Goal: Check status: Check status

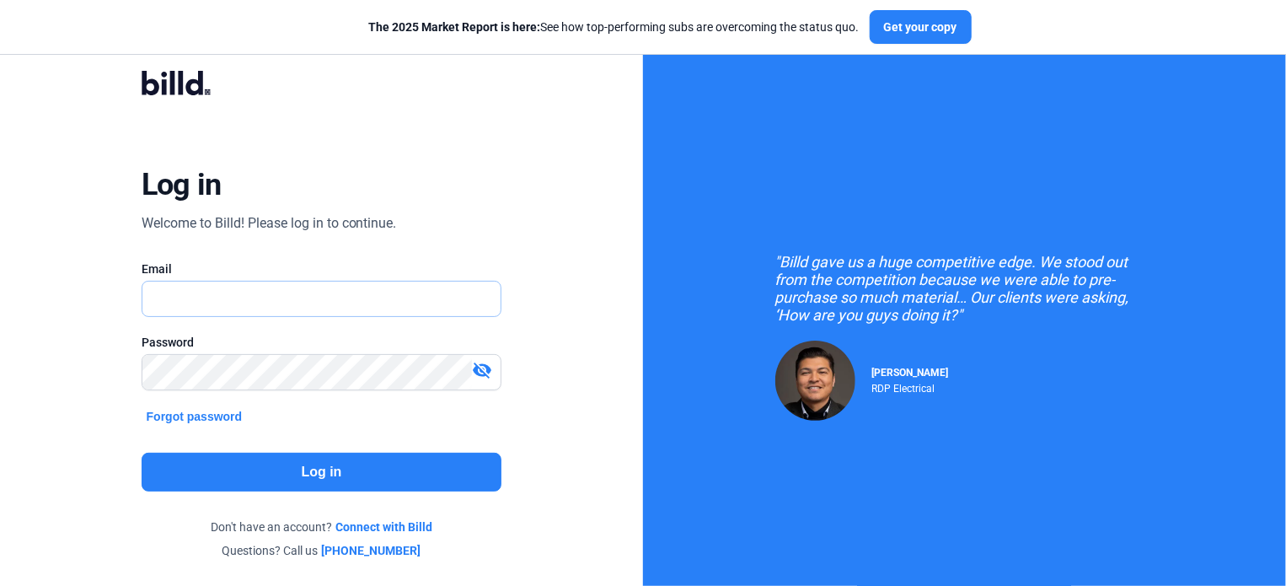
click at [282, 298] on input "text" at bounding box center [321, 299] width 359 height 35
type input "[EMAIL_ADDRESS][DOMAIN_NAME]"
click at [269, 469] on button "Log in" at bounding box center [322, 472] width 361 height 39
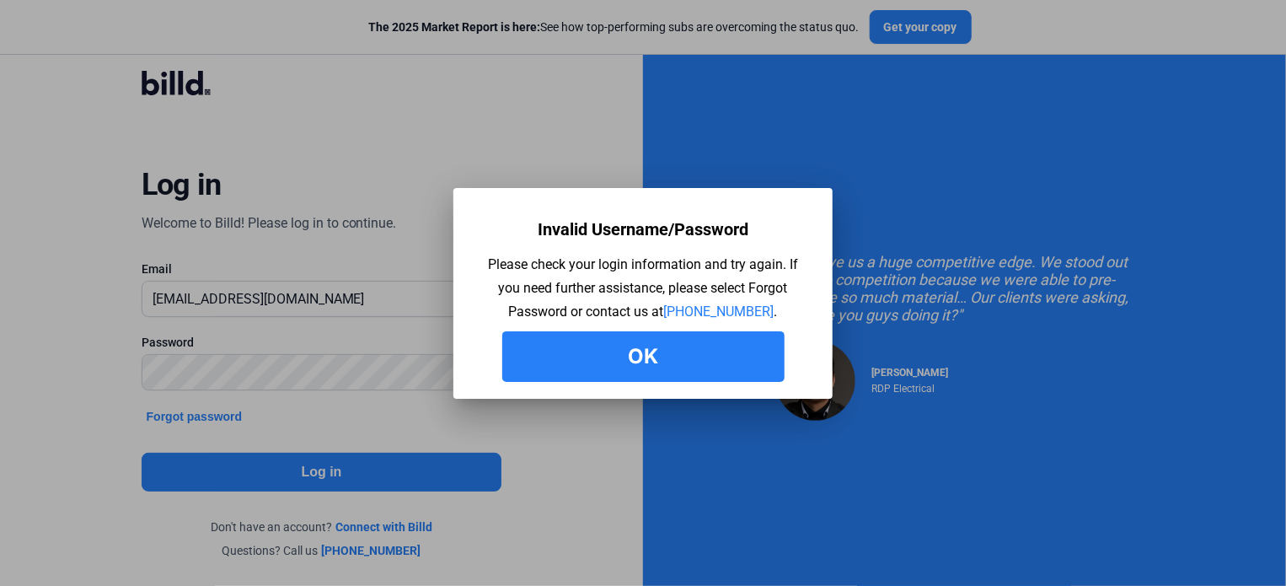
click at [604, 345] on button "Ok" at bounding box center [643, 356] width 282 height 51
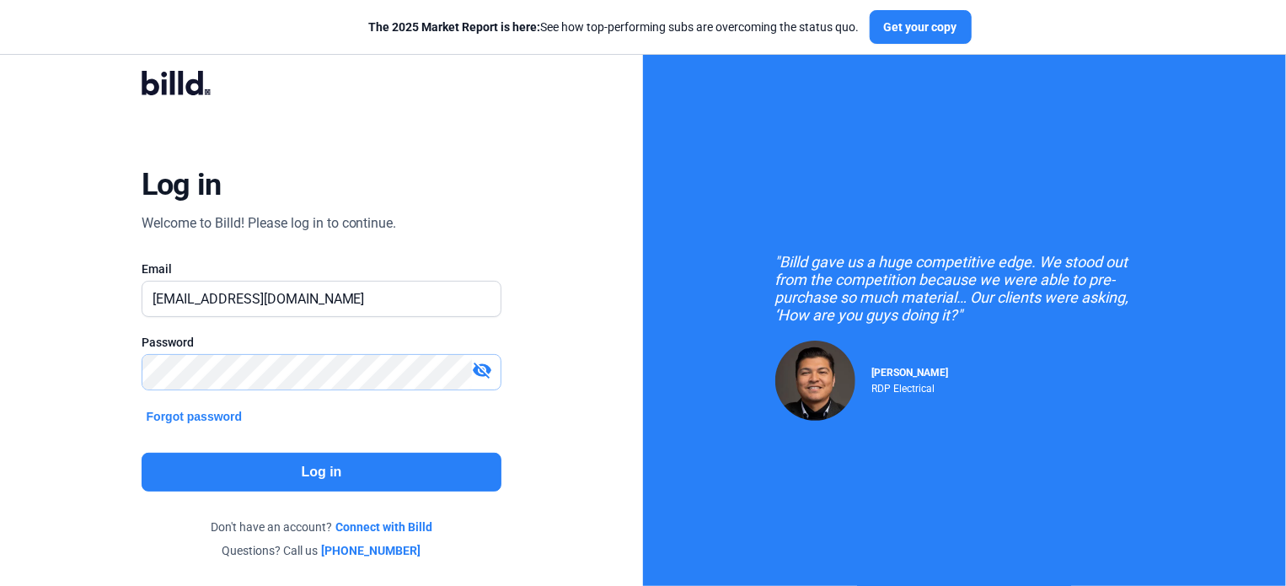
click at [0, 380] on div "Log in Welcome to Billd! Please log in to continue. Email [EMAIL_ADDRESS][DOMAI…" at bounding box center [321, 315] width 643 height 630
click at [324, 471] on button "Log in" at bounding box center [322, 472] width 361 height 39
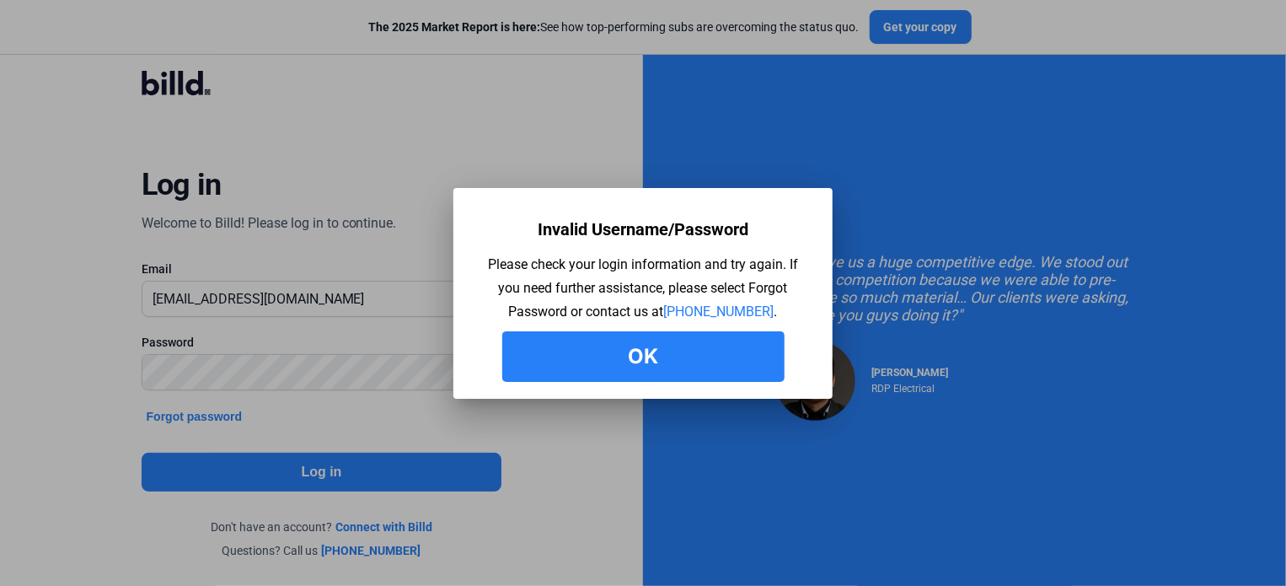
click at [675, 353] on button "Ok" at bounding box center [643, 356] width 282 height 51
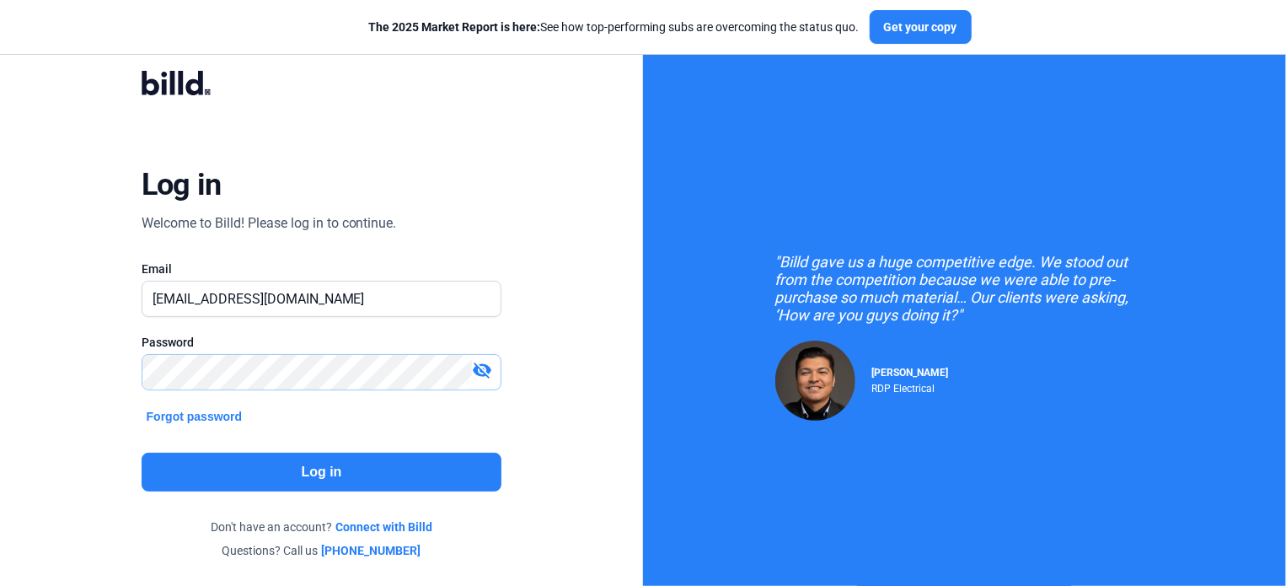
click at [32, 368] on div "Log in Welcome to Billd! Please log in to continue. Email [EMAIL_ADDRESS][DOMAI…" at bounding box center [321, 315] width 643 height 630
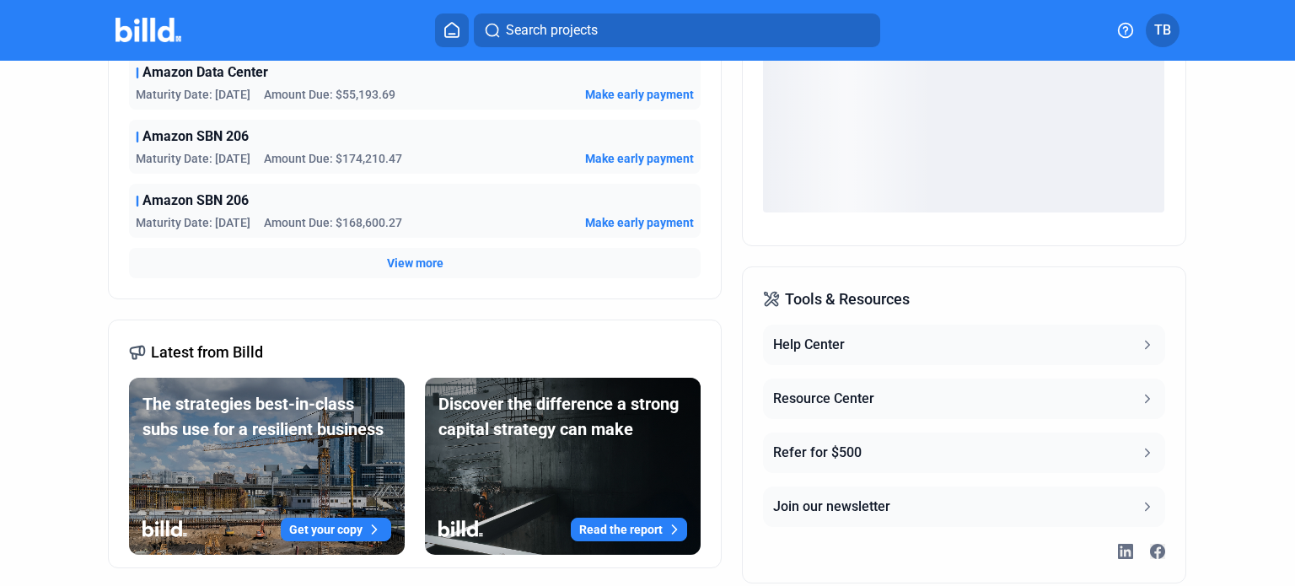
scroll to position [253, 0]
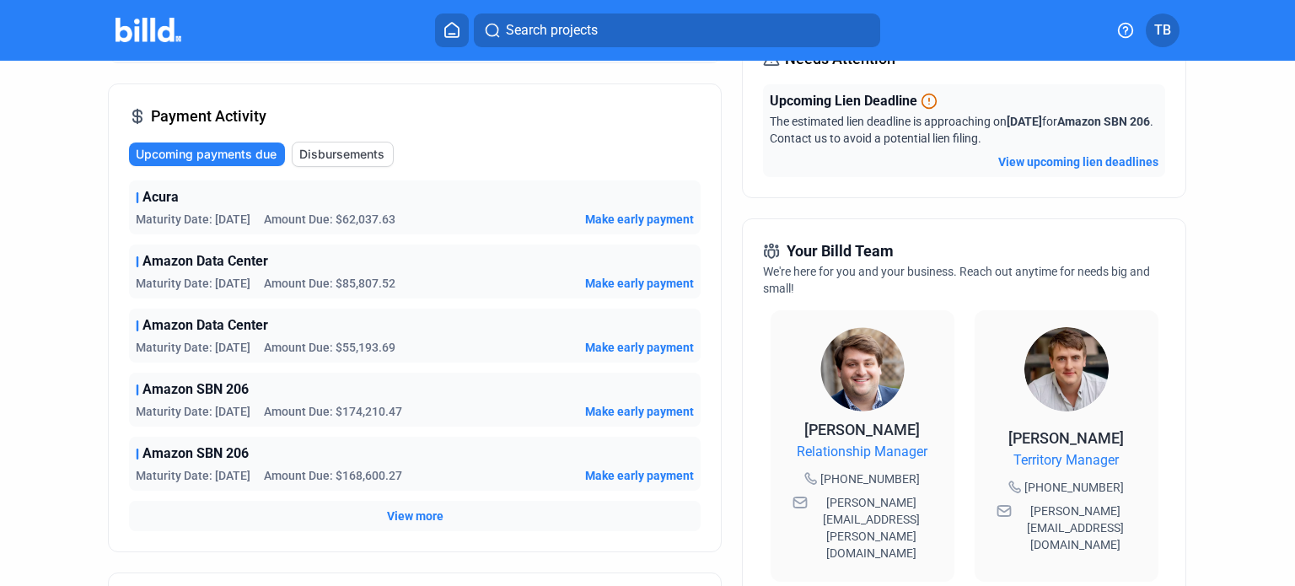
click at [1071, 160] on button "View upcoming lien deadlines" at bounding box center [1078, 161] width 160 height 17
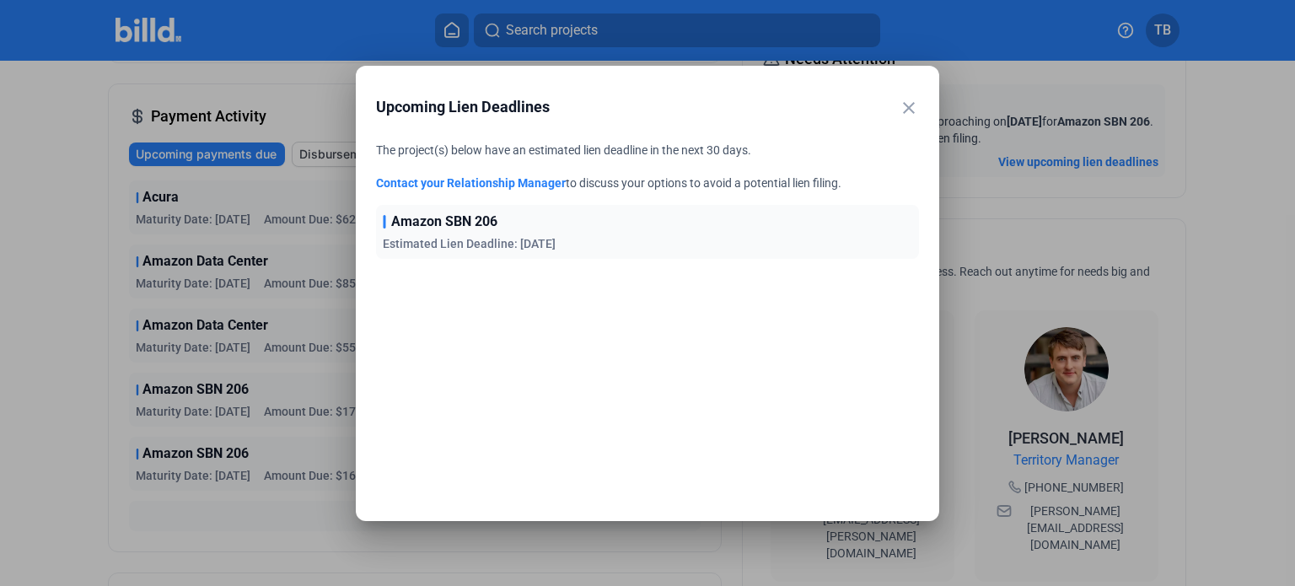
click at [907, 104] on mat-icon "close" at bounding box center [909, 108] width 20 height 20
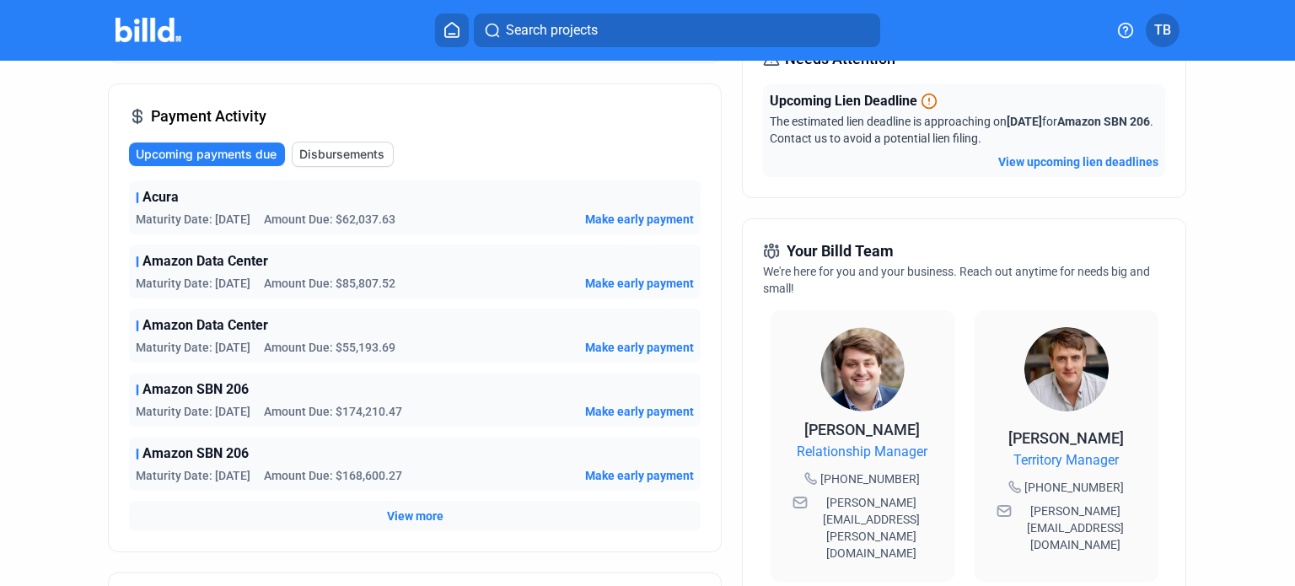
click at [410, 518] on span "View more" at bounding box center [415, 515] width 56 height 17
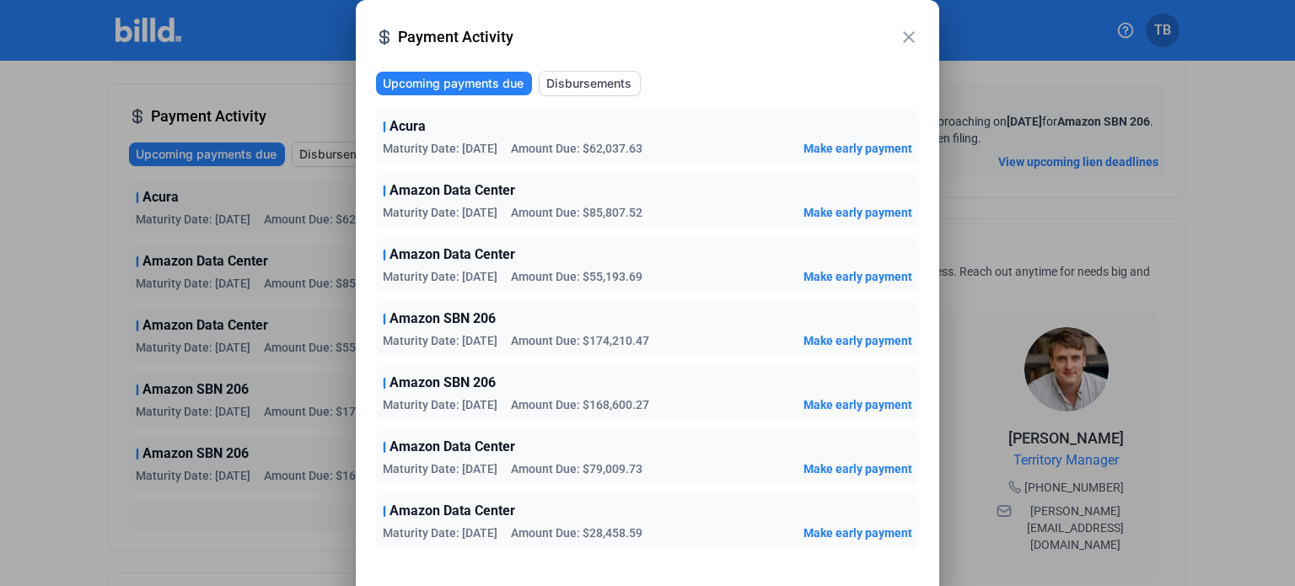
click at [912, 36] on mat-icon "close" at bounding box center [909, 37] width 20 height 20
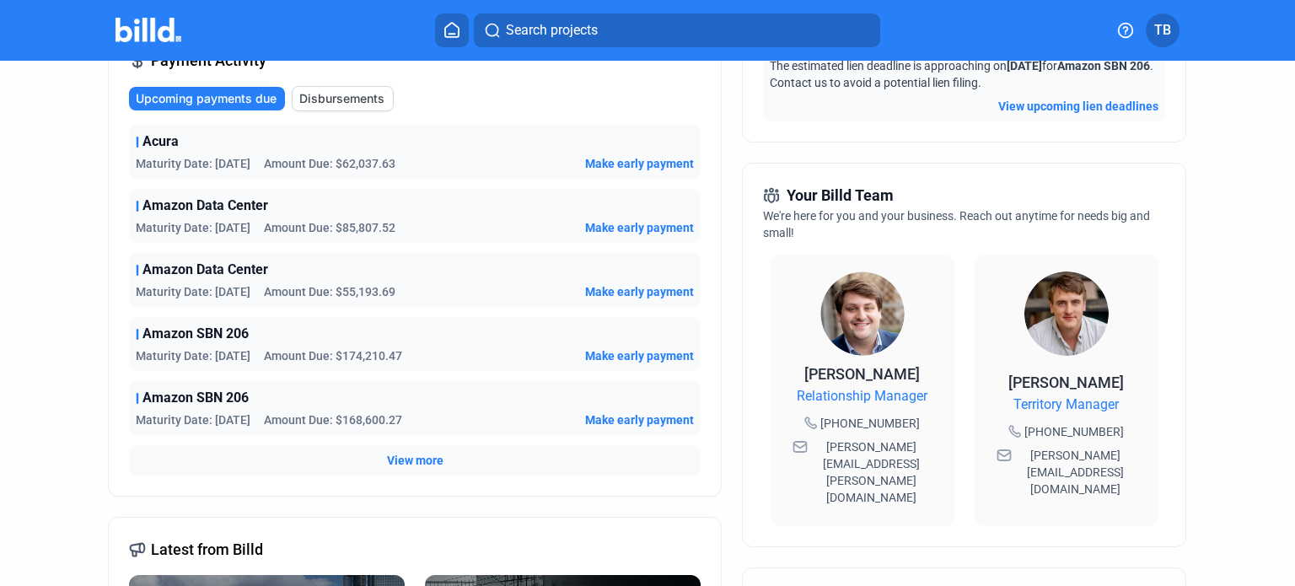
scroll to position [337, 0]
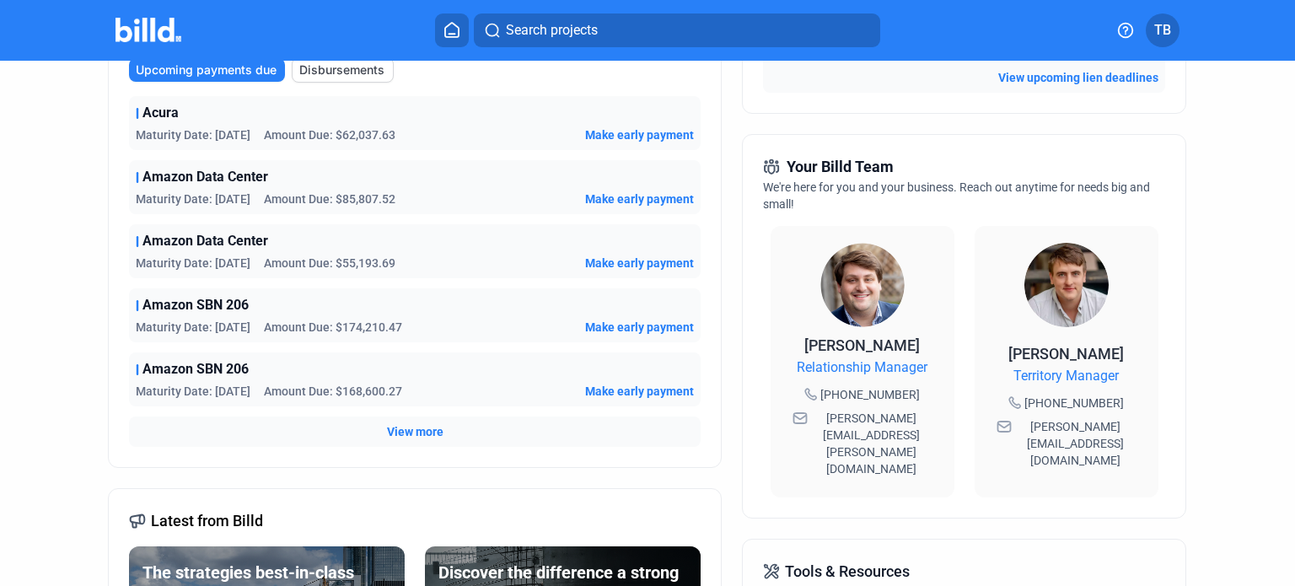
click at [421, 431] on span "View more" at bounding box center [415, 431] width 56 height 17
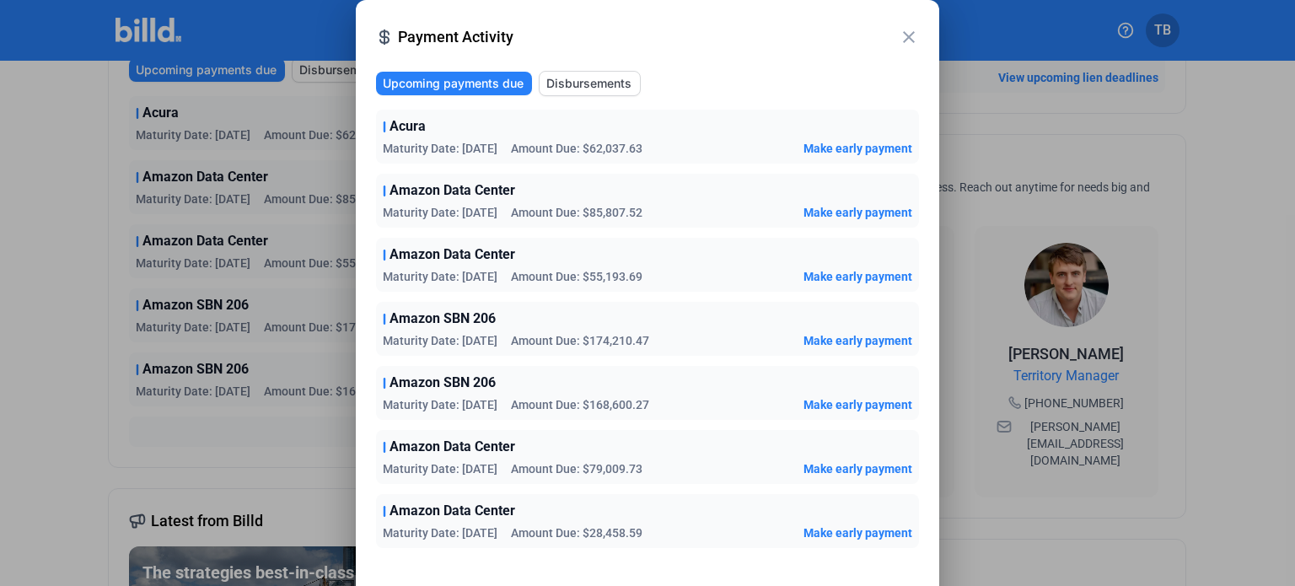
click at [909, 35] on mat-icon "close" at bounding box center [909, 37] width 20 height 20
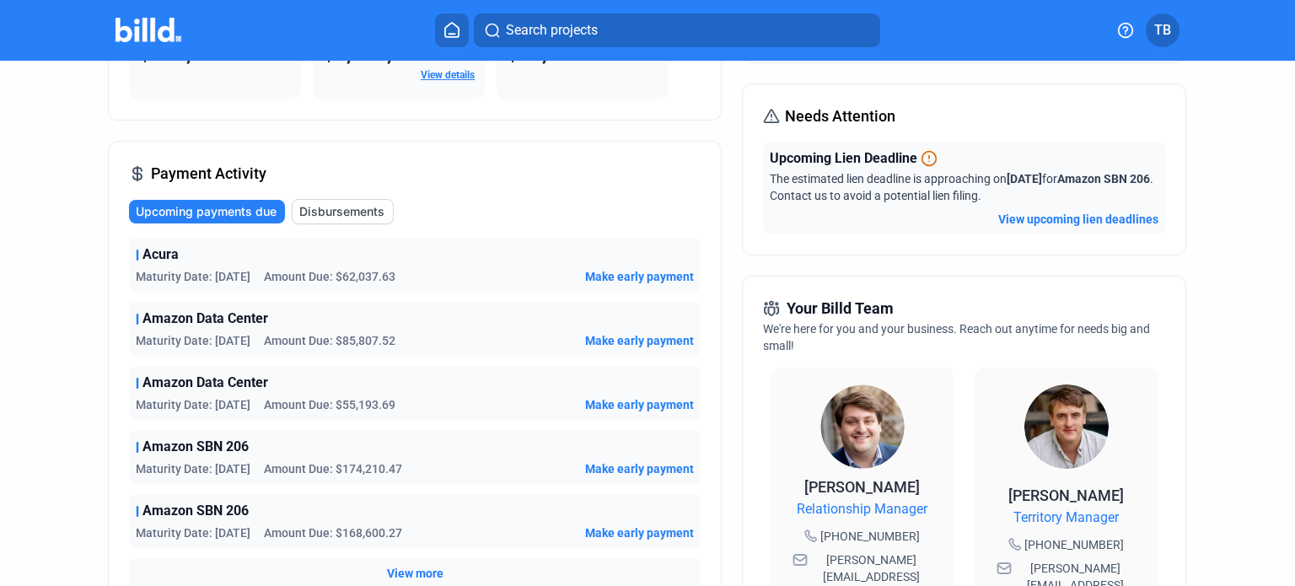
scroll to position [169, 0]
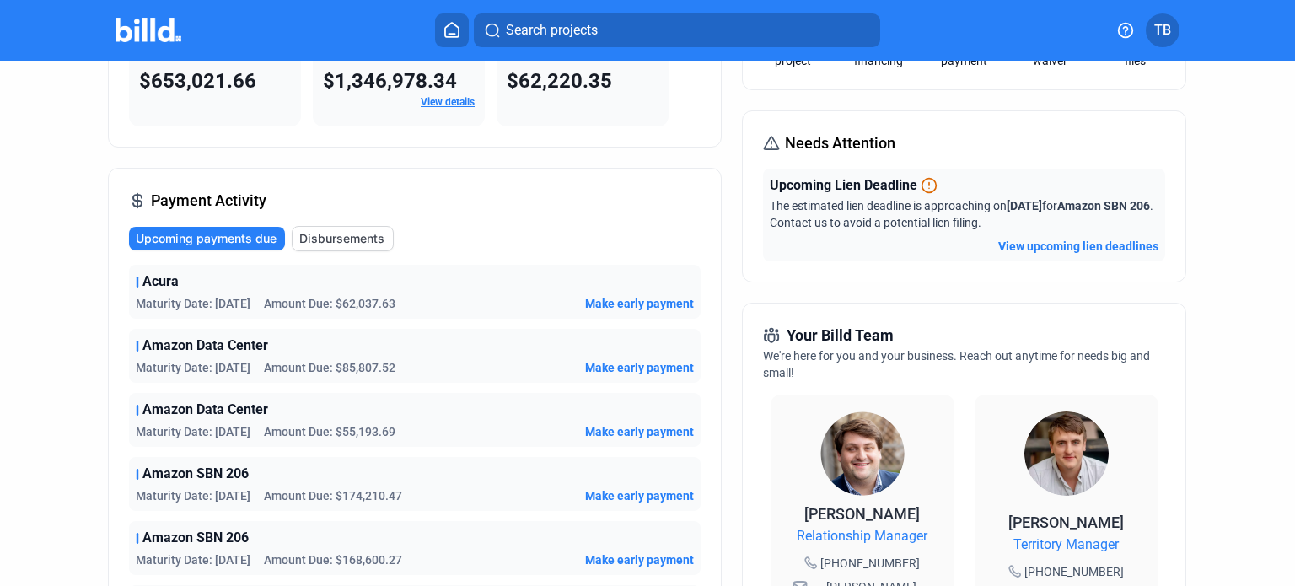
click at [1037, 245] on button "View upcoming lien deadlines" at bounding box center [1078, 246] width 160 height 17
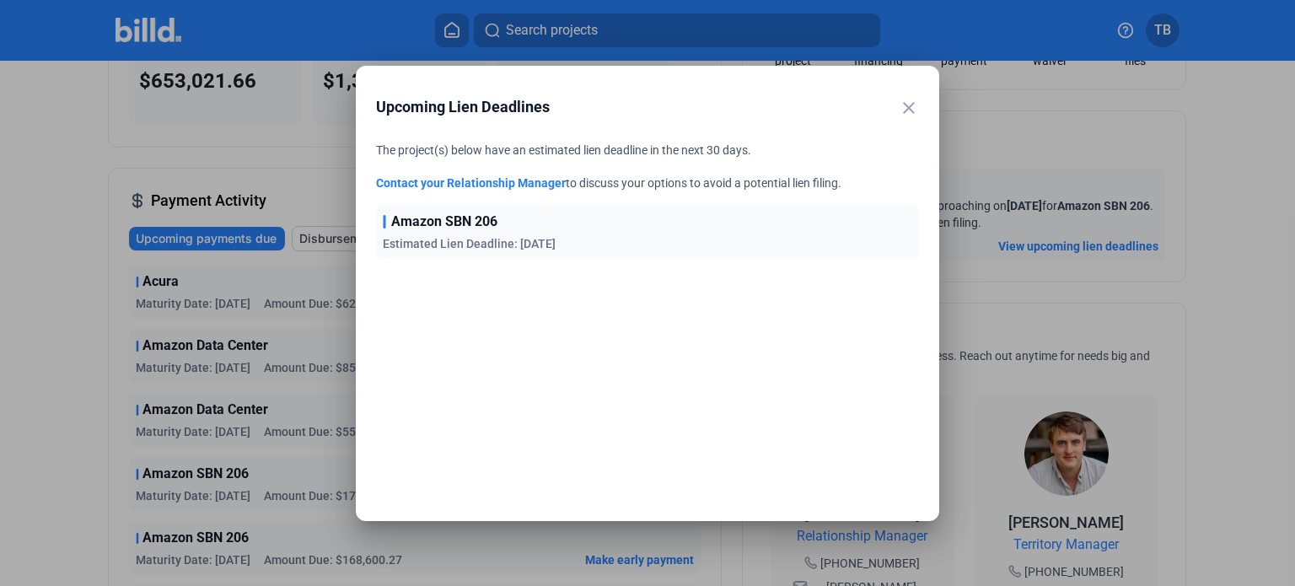
click at [901, 107] on mat-icon "close" at bounding box center [909, 108] width 20 height 20
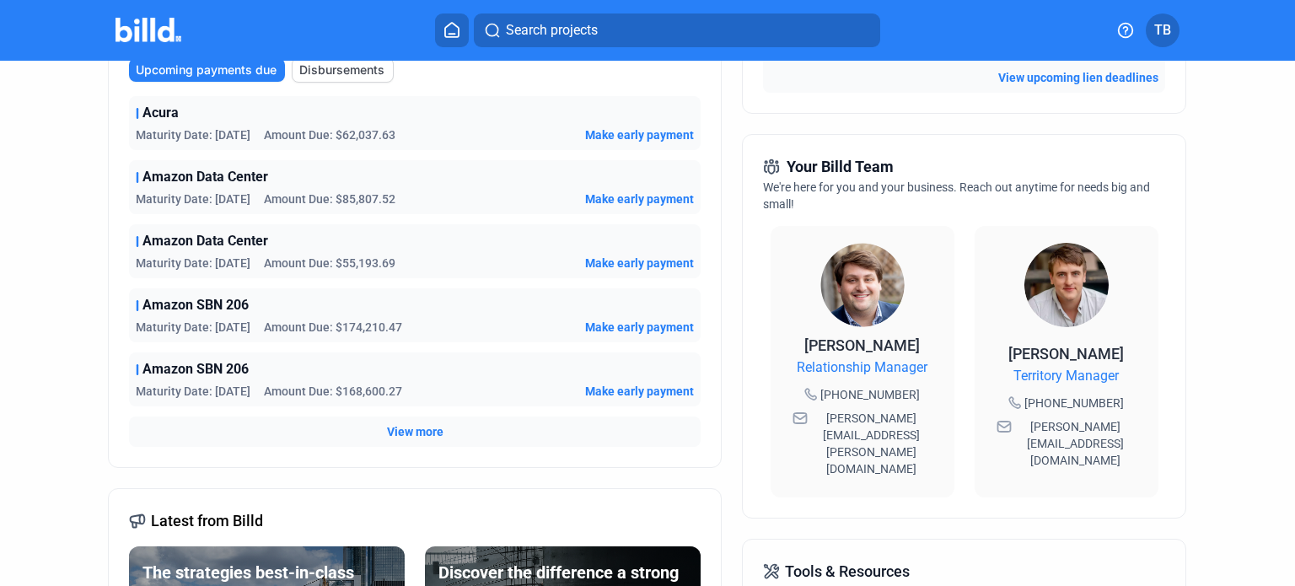
scroll to position [253, 0]
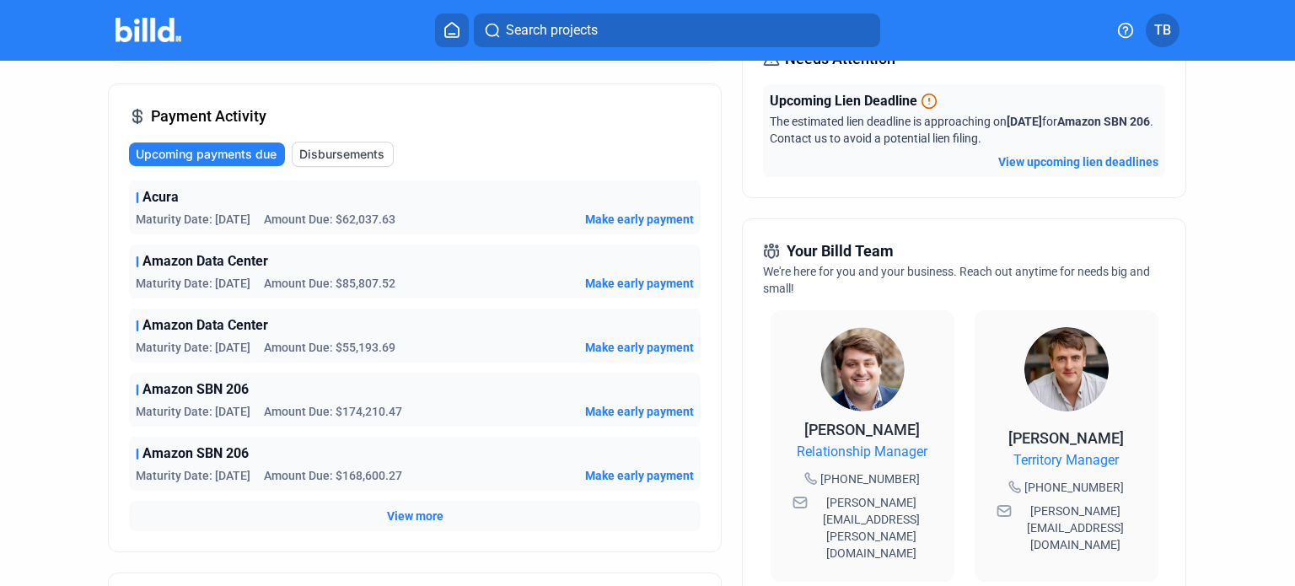
click at [143, 266] on span "Amazon Data Center" at bounding box center [205, 261] width 126 height 20
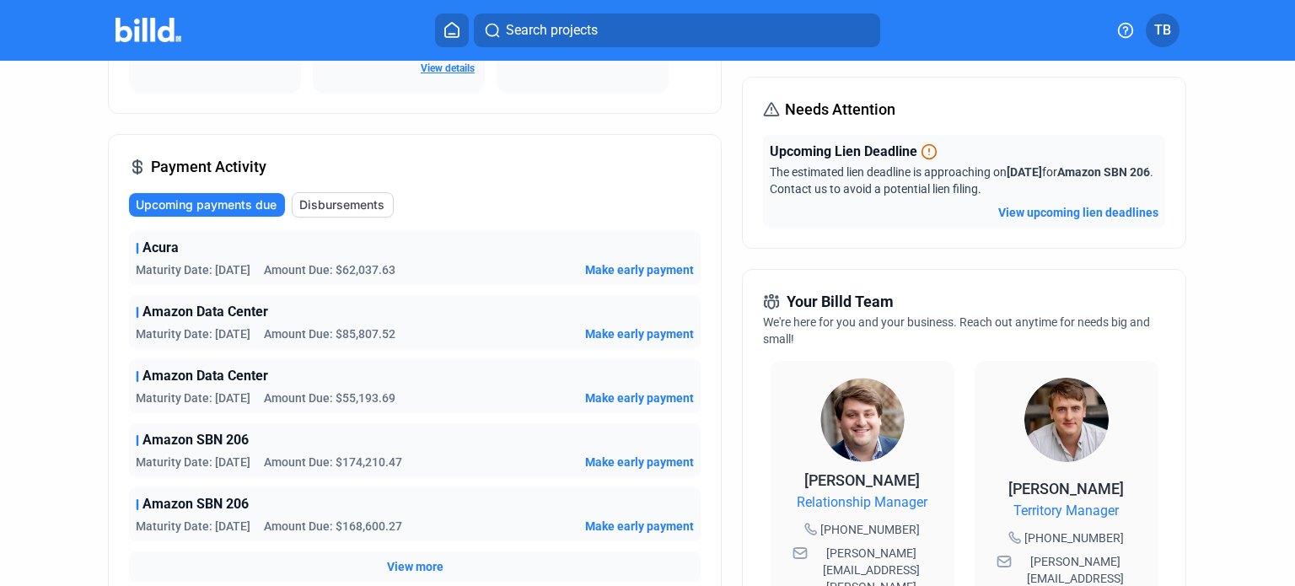
scroll to position [337, 0]
